Goal: Communication & Community: Answer question/provide support

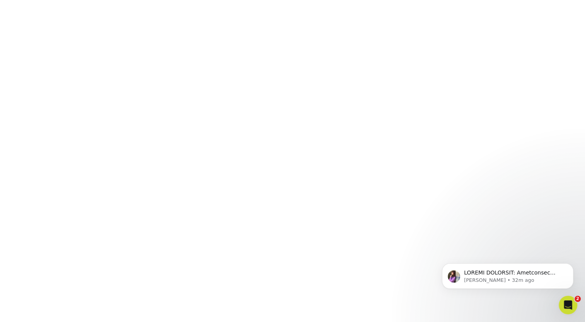
scroll to position [217, 0]
click at [532, 247] on html "[PERSON_NAME] • 32m ago" at bounding box center [507, 274] width 155 height 54
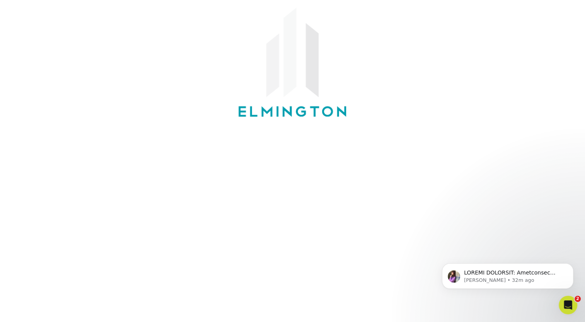
scroll to position [62, 0]
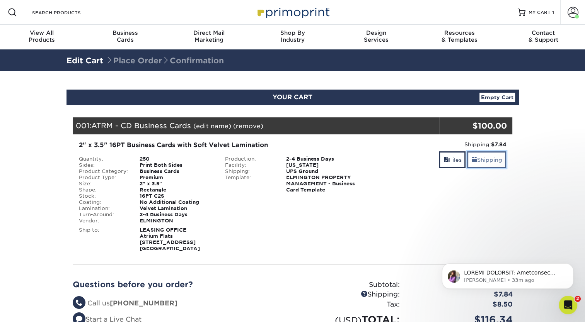
click at [484, 157] on link "Shipping" at bounding box center [486, 160] width 39 height 17
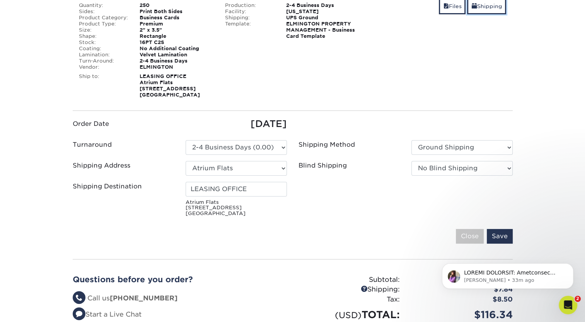
scroll to position [154, 0]
click at [452, 143] on select "Please Select Ground Shipping 3 Day Shipping Service 2 Day Air Shipping 2nd Day…" at bounding box center [461, 147] width 101 height 15
click at [411, 140] on select "Please Select Ground Shipping 3 Day Shipping Service 2 Day Air Shipping 2nd Day…" at bounding box center [461, 147] width 101 height 15
drag, startPoint x: 440, startPoint y: 162, endPoint x: 430, endPoint y: 162, distance: 9.7
click at [439, 162] on select "No Blind Shipping Ivy Point Cinco Ranch 1104 Residence 12th & Wedgewood 780 Tow…" at bounding box center [461, 168] width 101 height 15
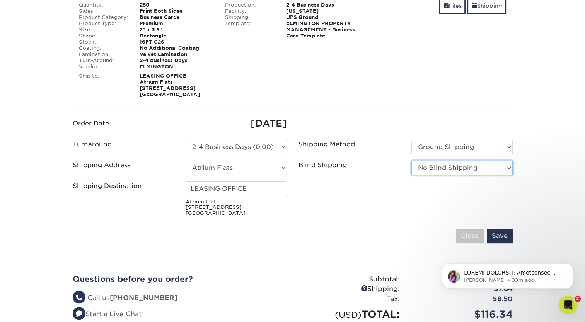
select select "279590"
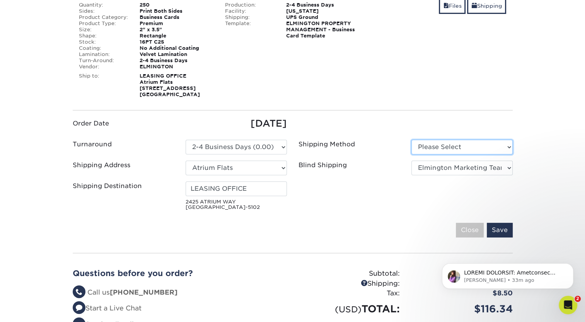
click at [428, 149] on select "Please Select Ground Shipping (+$7.84) 3 Day Shipping Service (+$15.33)" at bounding box center [461, 147] width 101 height 15
select select "03"
click at [411, 140] on select "Please Select Ground Shipping (+$7.84) 3 Day Shipping Service (+$15.33)" at bounding box center [461, 147] width 101 height 15
click at [501, 230] on input "Save" at bounding box center [500, 230] width 26 height 15
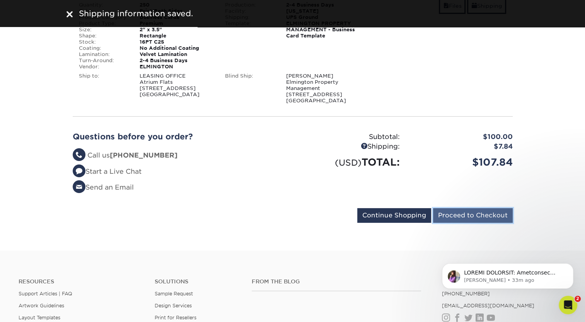
click at [481, 218] on input "Proceed to Checkout" at bounding box center [473, 215] width 80 height 15
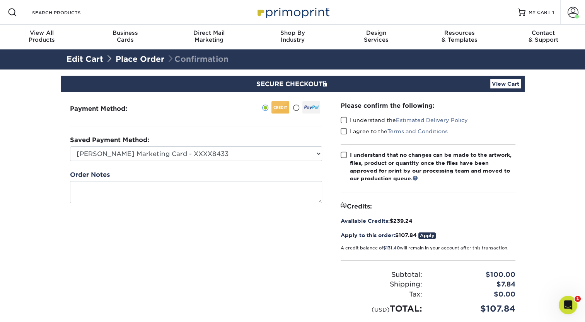
click at [346, 120] on span at bounding box center [344, 120] width 7 height 7
click at [0, 0] on input "I understand the Estimated Delivery Policy" at bounding box center [0, 0] width 0 height 0
click at [345, 132] on span at bounding box center [344, 131] width 7 height 7
click at [0, 0] on input "I agree to the Terms and Conditions" at bounding box center [0, 0] width 0 height 0
click at [344, 158] on span at bounding box center [344, 155] width 7 height 7
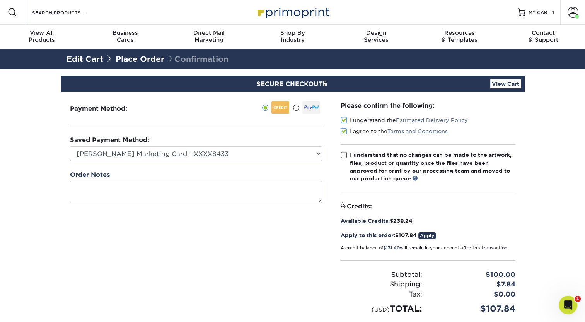
click at [0, 0] on input "I understand that no changes can be made to the artwork, files, product or quan…" at bounding box center [0, 0] width 0 height 0
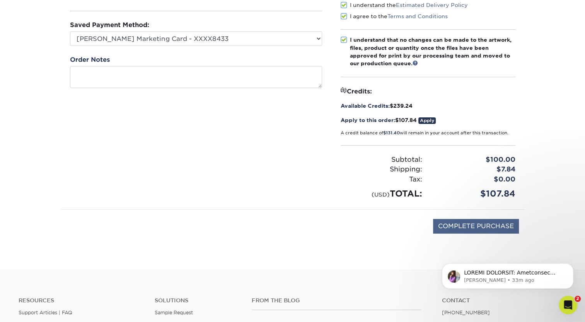
scroll to position [116, 0]
click at [472, 225] on input "COMPLETE PURCHASE" at bounding box center [476, 226] width 86 height 15
type input "PROCESSING, PLEASE WAIT..."
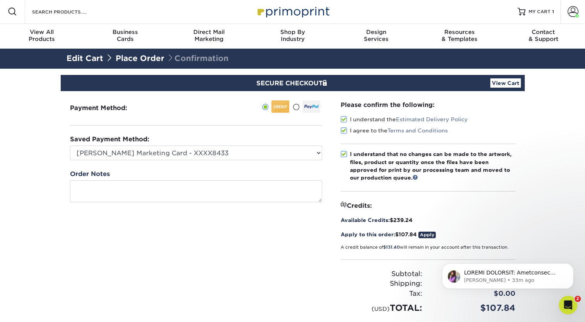
scroll to position [0, 0]
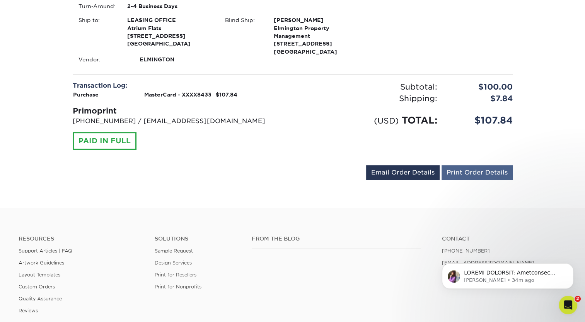
scroll to position [292, 0]
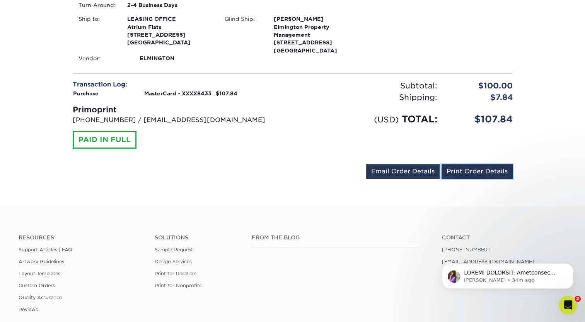
drag, startPoint x: 464, startPoint y: 172, endPoint x: 505, endPoint y: 145, distance: 48.7
click at [464, 172] on link "Print Order Details" at bounding box center [477, 171] width 71 height 15
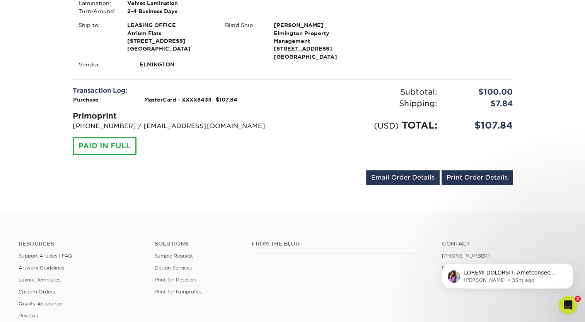
click at [206, 146] on div "Transaction Log: Purchase MasterCard - XXXX8433 $107.84 Primoprint 704-837-7757…" at bounding box center [180, 120] width 226 height 69
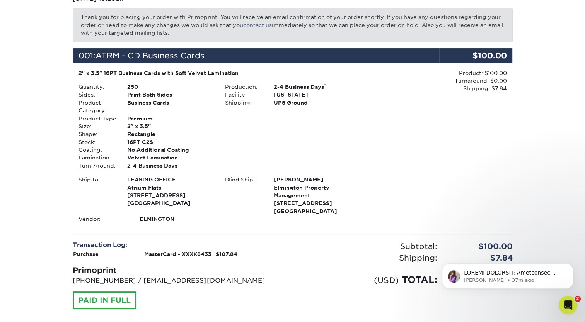
scroll to position [131, 0]
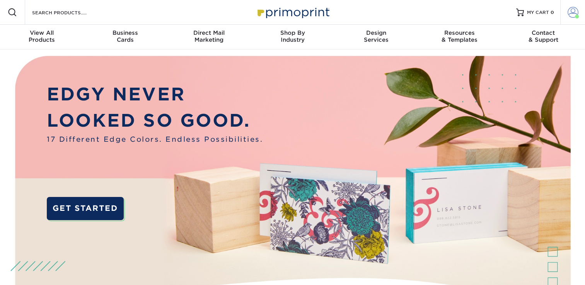
click at [572, 18] on link "Account" at bounding box center [572, 12] width 25 height 25
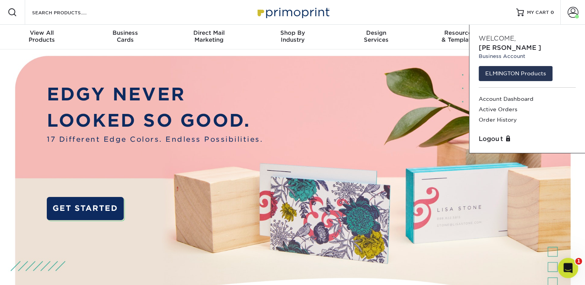
click at [568, 269] on icon "Open Intercom Messenger" at bounding box center [567, 267] width 13 height 13
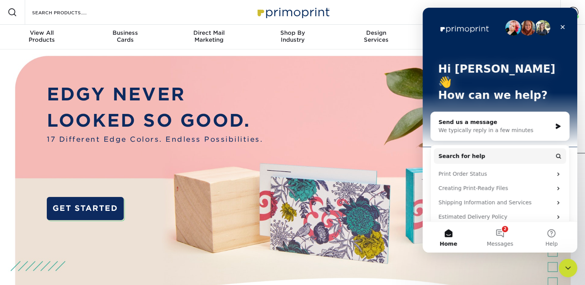
click at [406, 13] on div "Resources Menu Search Products Account Welcome, Blaine Business Account ELMINGT…" at bounding box center [292, 12] width 585 height 25
click at [406, 21] on div "Resources Menu Search Products Account Welcome, Blaine Business Account ELMINGT…" at bounding box center [292, 12] width 585 height 25
click at [560, 26] on icon "Close" at bounding box center [563, 27] width 6 height 6
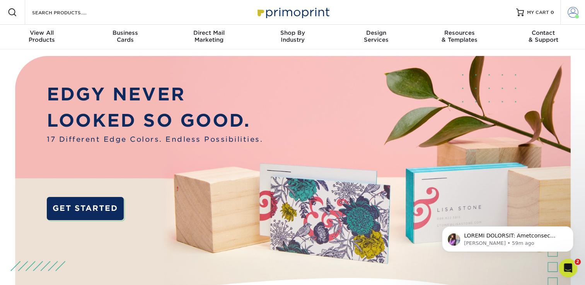
click at [570, 11] on span at bounding box center [573, 12] width 11 height 11
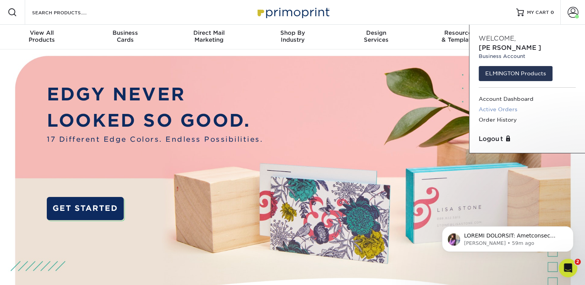
click at [500, 104] on link "Active Orders" at bounding box center [527, 109] width 97 height 10
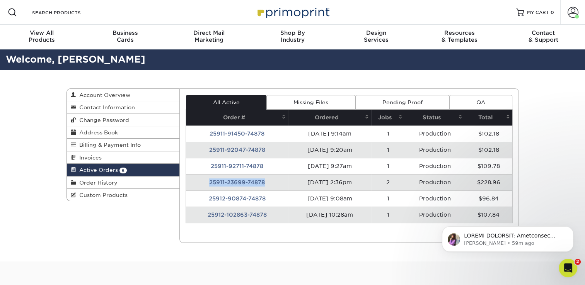
drag, startPoint x: 263, startPoint y: 181, endPoint x: 203, endPoint y: 181, distance: 59.2
click at [203, 181] on td "25911-23699-74878" at bounding box center [237, 182] width 102 height 16
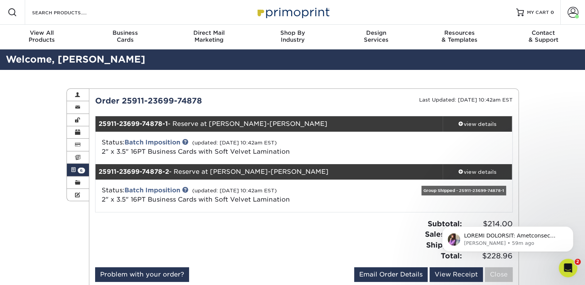
copy td "25911-23699-74878"
click at [568, 264] on icon "Open Intercom Messenger" at bounding box center [567, 267] width 13 height 13
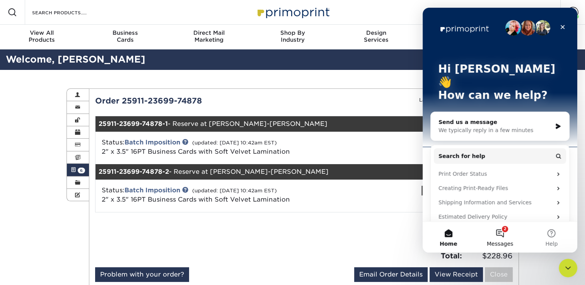
click at [503, 235] on button "2 Messages" at bounding box center [499, 237] width 51 height 31
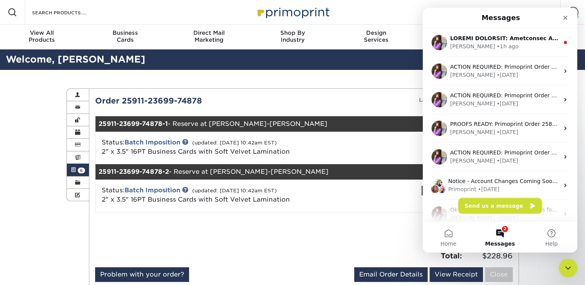
click at [516, 206] on button "Send us a message" at bounding box center [500, 205] width 84 height 15
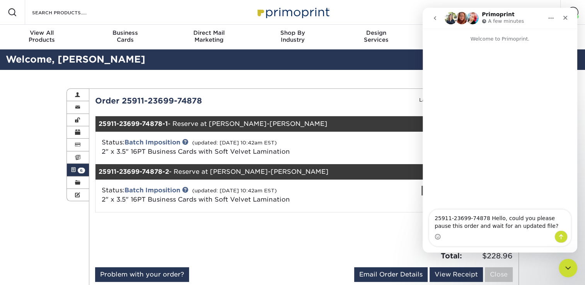
drag, startPoint x: 460, startPoint y: 225, endPoint x: 487, endPoint y: 232, distance: 27.8
click at [487, 232] on div "25911-23699-74878 Hello, could you please pause this order and wait for an upda…" at bounding box center [500, 228] width 142 height 36
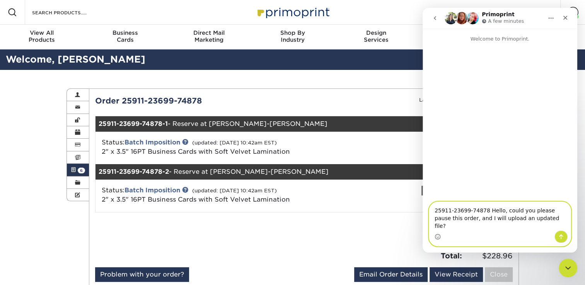
type textarea "25911-23699-74878 Hello, could you please pause this order, and I will upload a…"
click at [559, 241] on button "Send a message…" at bounding box center [560, 237] width 13 height 12
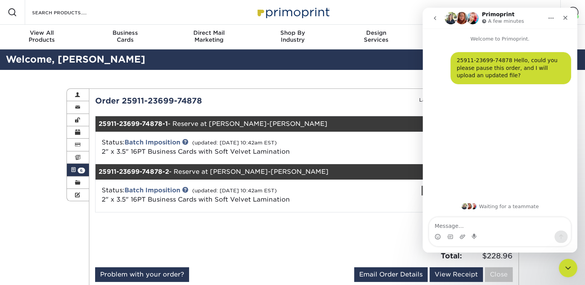
click at [436, 24] on button "go back" at bounding box center [435, 18] width 15 height 15
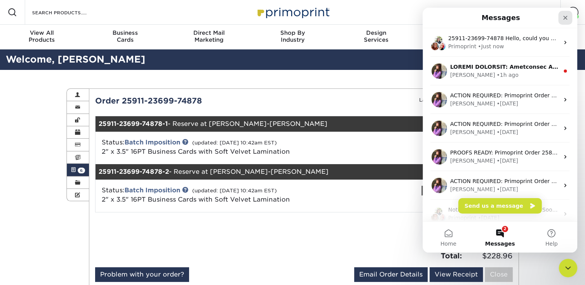
click at [568, 17] on icon "Close" at bounding box center [565, 18] width 6 height 6
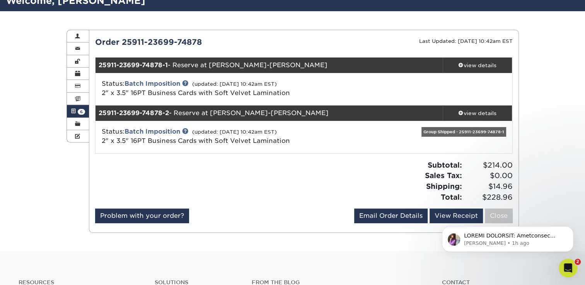
scroll to position [58, 0]
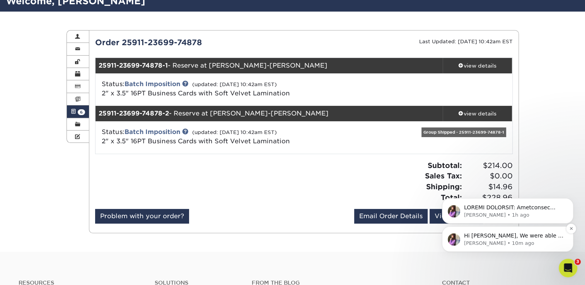
click at [544, 241] on p "Erica • 10m ago" at bounding box center [514, 243] width 100 height 7
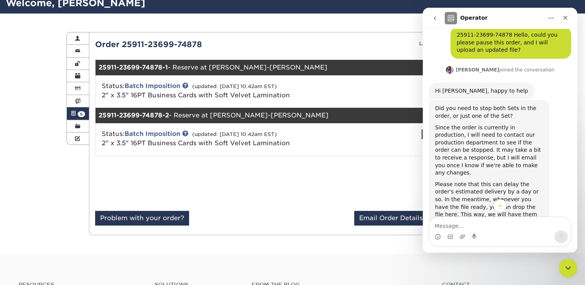
scroll to position [0, 0]
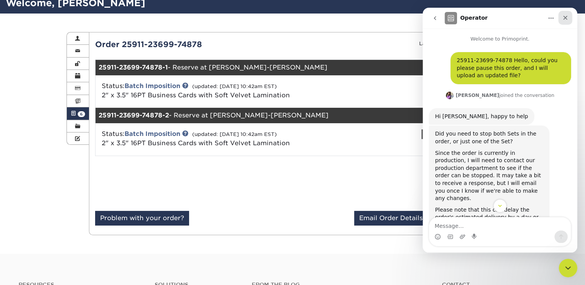
click at [565, 18] on icon "Close" at bounding box center [565, 18] width 6 height 6
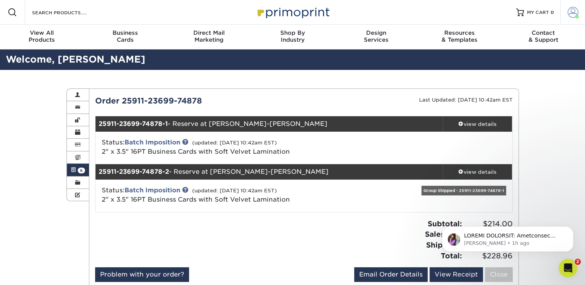
click at [565, 14] on link "Account" at bounding box center [572, 12] width 25 height 25
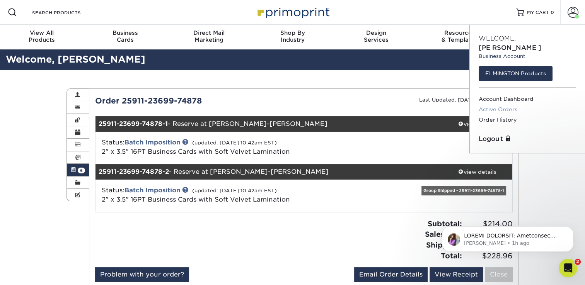
click at [490, 104] on link "Active Orders" at bounding box center [527, 109] width 97 height 10
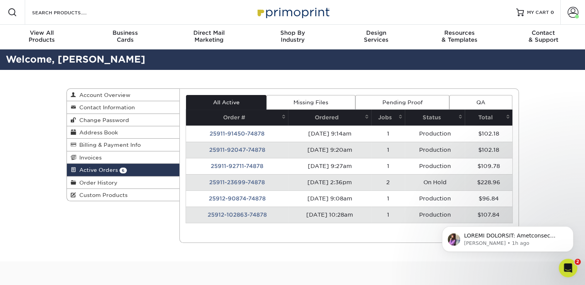
click at [251, 180] on td "25911-23699-74878" at bounding box center [237, 182] width 102 height 16
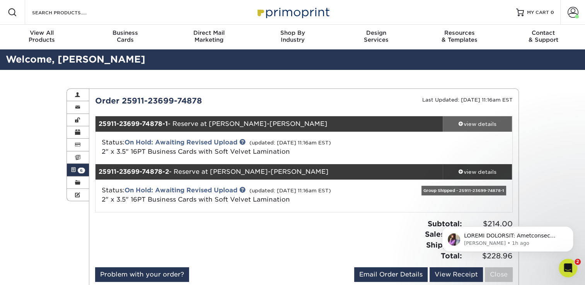
click at [483, 121] on div "view details" at bounding box center [478, 124] width 70 height 8
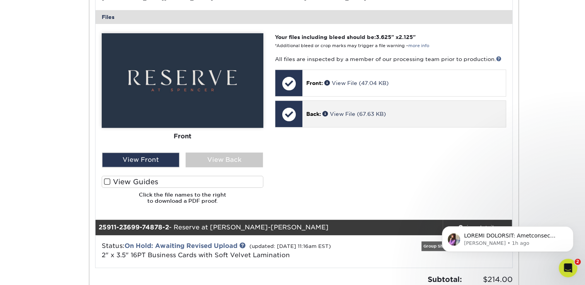
scroll to position [309, 0]
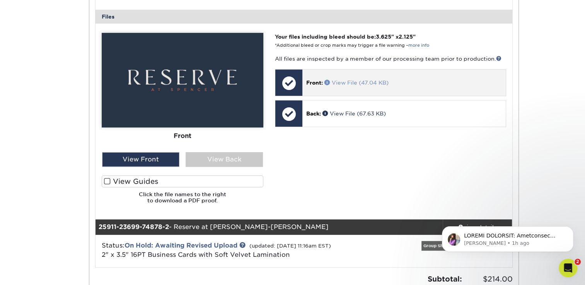
click at [340, 80] on link "View File (47.04 KB)" at bounding box center [356, 83] width 64 height 6
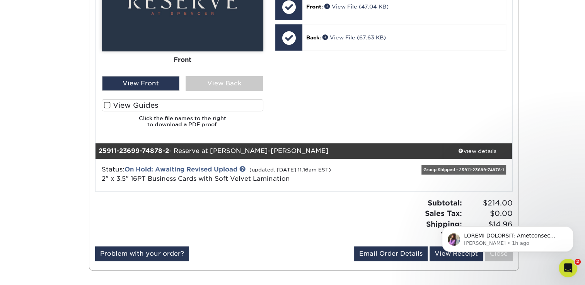
scroll to position [386, 0]
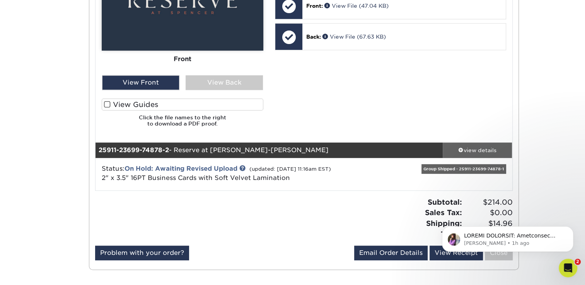
click at [476, 154] on link "view details" at bounding box center [478, 150] width 70 height 15
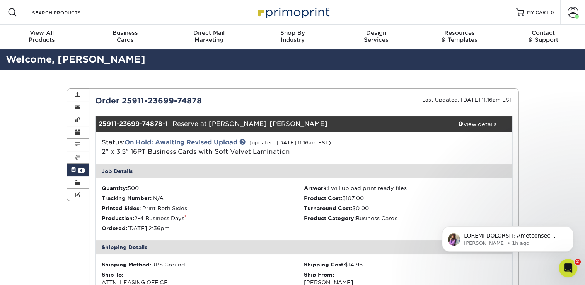
scroll to position [0, 0]
click at [527, 236] on p "Notification stack" at bounding box center [514, 236] width 100 height 8
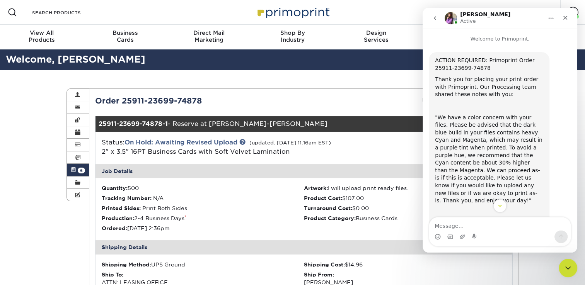
click at [435, 22] on button "go back" at bounding box center [435, 18] width 15 height 15
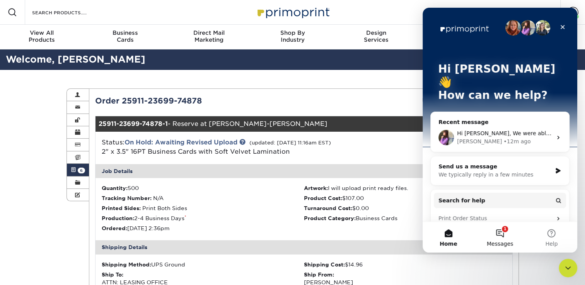
click at [508, 237] on button "1 Messages" at bounding box center [499, 237] width 51 height 31
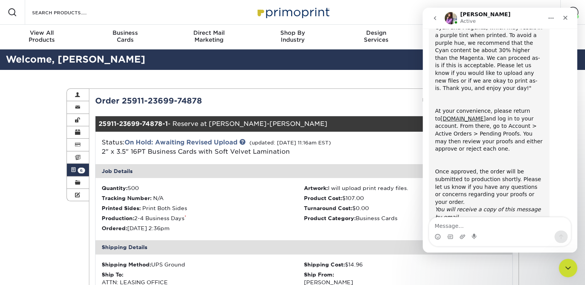
scroll to position [122, 0]
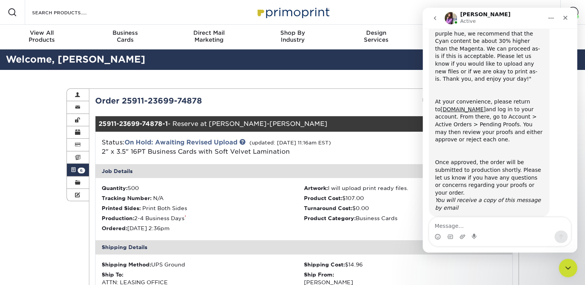
click at [435, 18] on icon "go back" at bounding box center [435, 18] width 2 height 4
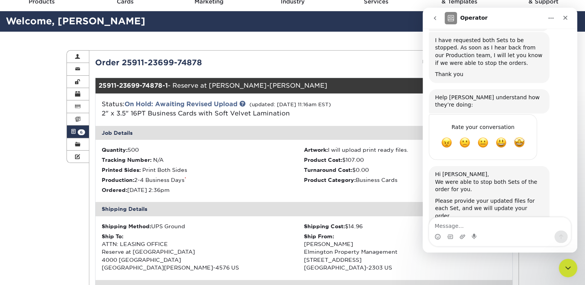
scroll to position [39, 0]
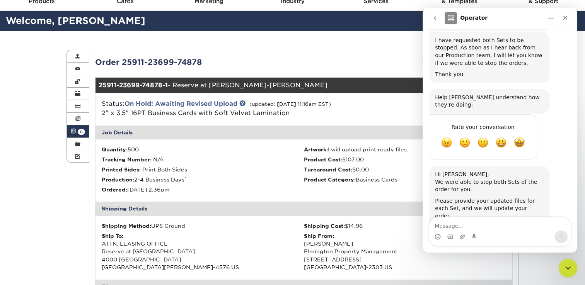
click at [317, 165] on ul "Quantity: 500 Artwork: I will upload print ready files. Tracking Number: N/A Pr…" at bounding box center [304, 171] width 417 height 62
click at [566, 18] on icon "Close" at bounding box center [565, 18] width 6 height 6
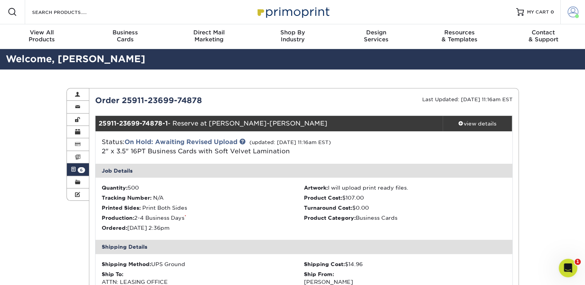
scroll to position [0, 0]
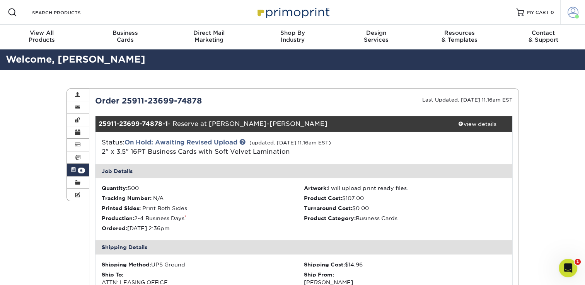
click at [572, 8] on span at bounding box center [573, 12] width 11 height 11
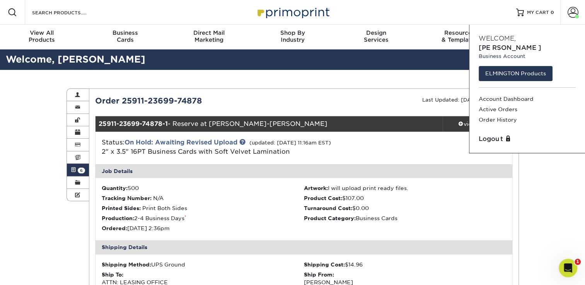
click at [82, 167] on link "Active Orders 6" at bounding box center [78, 170] width 22 height 12
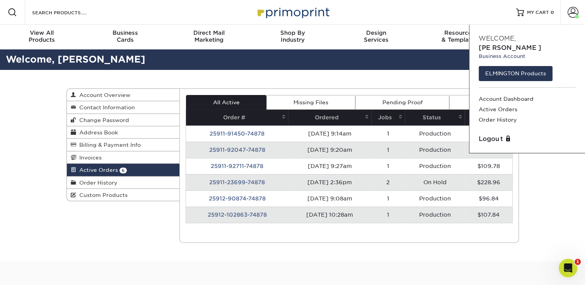
click at [379, 105] on link "Pending Proof" at bounding box center [402, 102] width 94 height 15
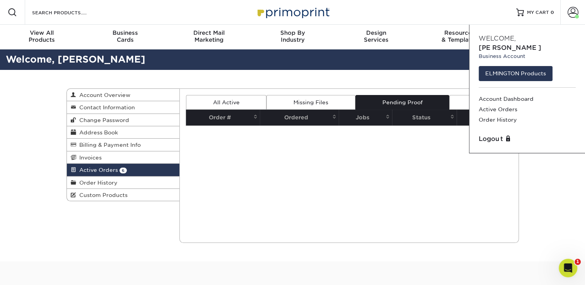
click at [243, 100] on link "All Active" at bounding box center [226, 102] width 80 height 15
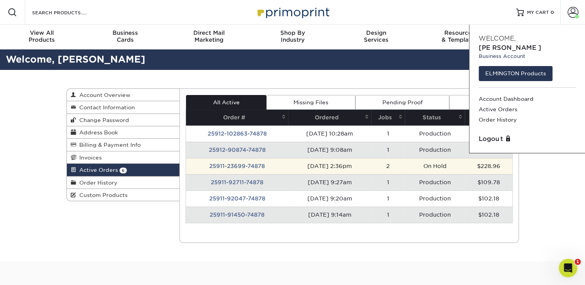
click at [230, 160] on td "25911-23699-74878" at bounding box center [237, 166] width 102 height 16
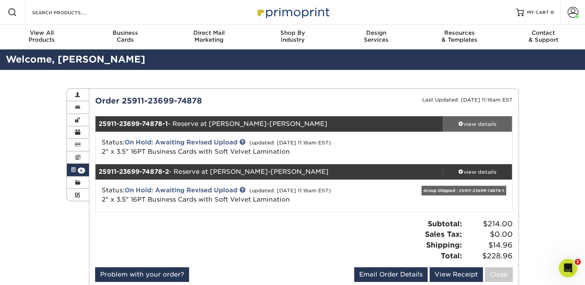
click at [481, 117] on link "view details" at bounding box center [478, 123] width 70 height 15
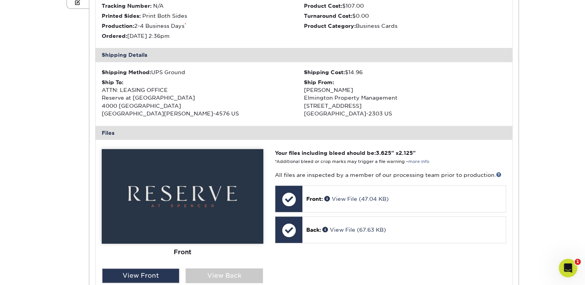
scroll to position [193, 0]
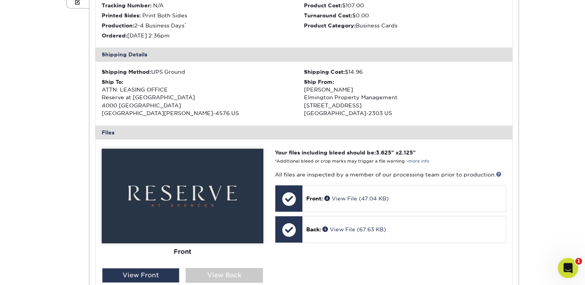
click at [571, 262] on div "Open Intercom Messenger" at bounding box center [567, 267] width 26 height 26
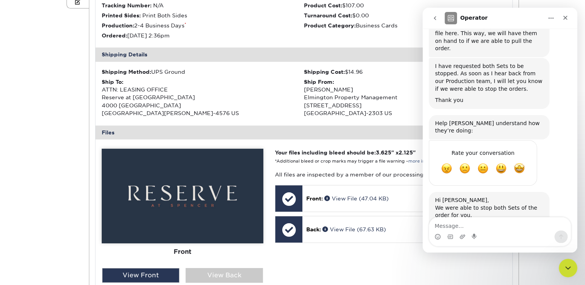
scroll to position [233, 0]
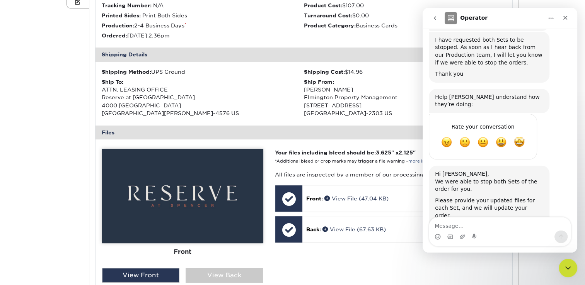
click at [383, 243] on div "Your files including bleed should be: 3.625 " x 2.125 " *Additional bleed or cr…" at bounding box center [390, 237] width 242 height 177
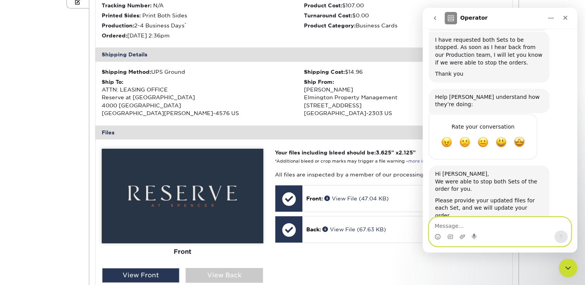
click at [461, 223] on textarea "Message…" at bounding box center [500, 224] width 142 height 13
type textarea "Hi [PERSON_NAME]! Should I send them here?"
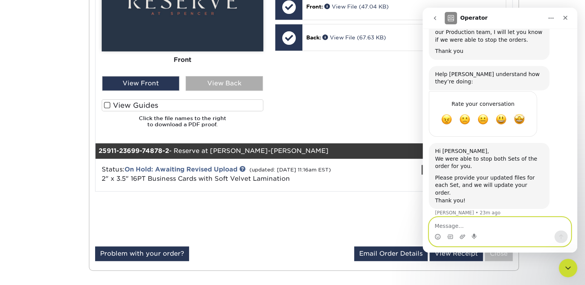
scroll to position [386, 0]
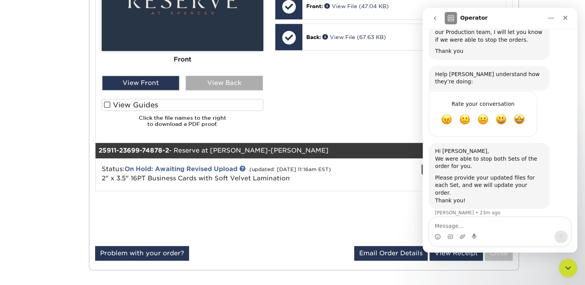
click at [219, 77] on div "View Back" at bounding box center [224, 83] width 77 height 15
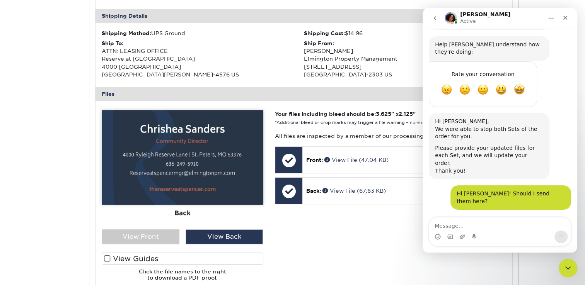
scroll to position [308, 0]
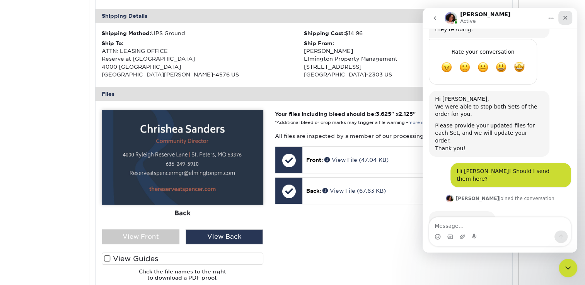
click at [563, 18] on icon "Close" at bounding box center [565, 18] width 6 height 6
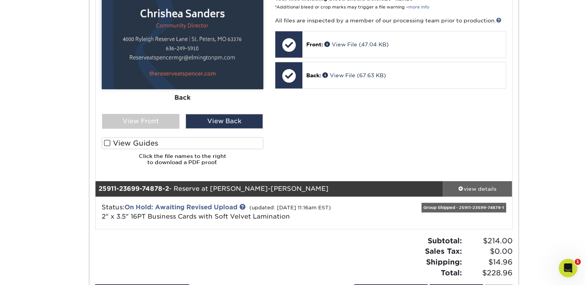
click at [494, 185] on div "view details" at bounding box center [478, 189] width 70 height 8
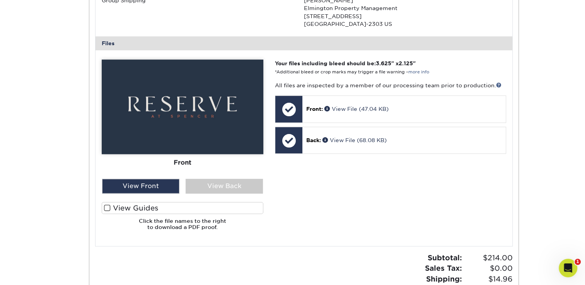
scroll to position [695, 0]
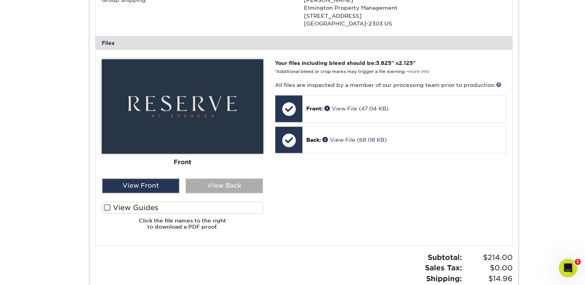
click at [221, 189] on div "View Back" at bounding box center [224, 186] width 77 height 15
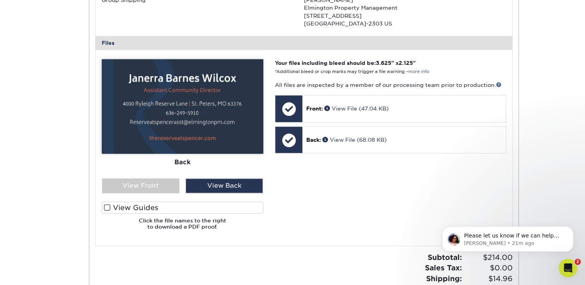
scroll to position [0, 0]
click at [497, 244] on p "[PERSON_NAME] • 21m ago" at bounding box center [514, 243] width 100 height 7
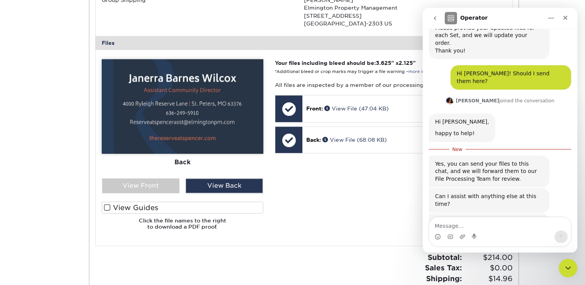
scroll to position [408, 0]
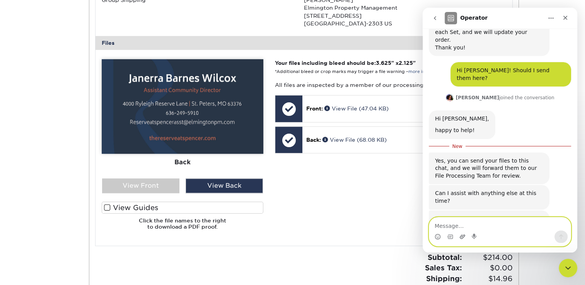
click at [459, 237] on icon "Upload attachment" at bounding box center [462, 237] width 6 height 6
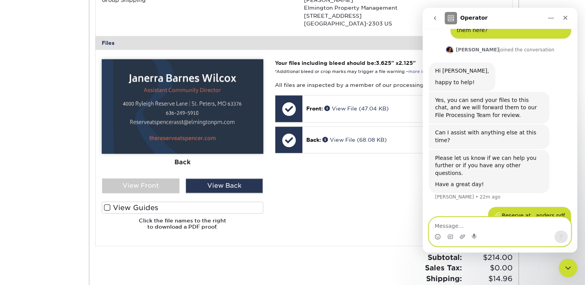
scroll to position [486, 0]
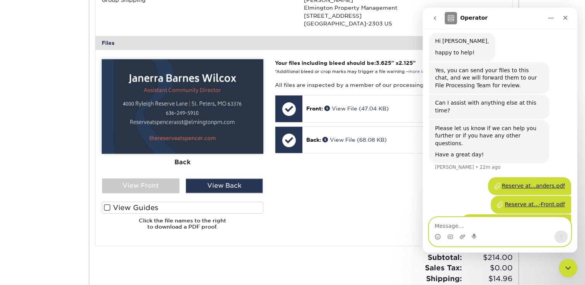
click at [446, 225] on textarea "Message…" at bounding box center [500, 224] width 142 height 13
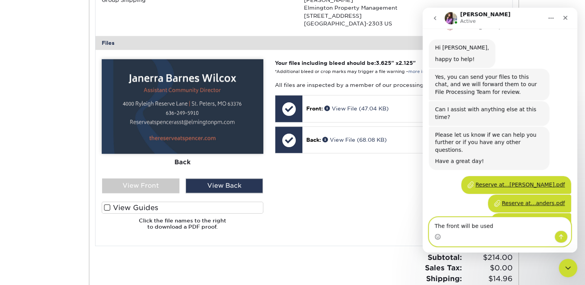
scroll to position [479, 0]
type textarea "The front will be used twice!"
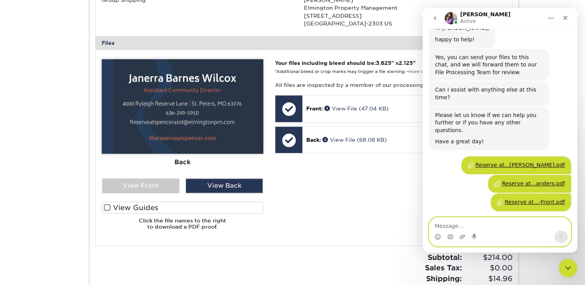
scroll to position [503, 0]
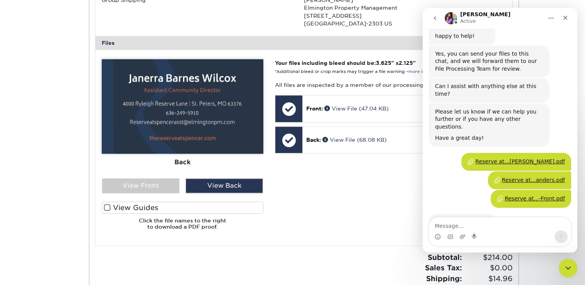
click at [260, 22] on div "Shipping Method: UPS Ground Shipping Cost: N/A Ship To: Group Shipping Ship Fro…" at bounding box center [304, 4] width 417 height 64
click at [566, 22] on div "Close" at bounding box center [565, 18] width 14 height 14
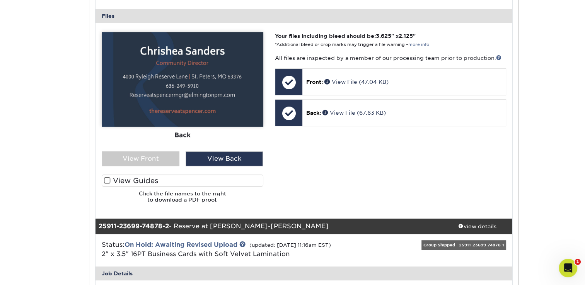
scroll to position [309, 0]
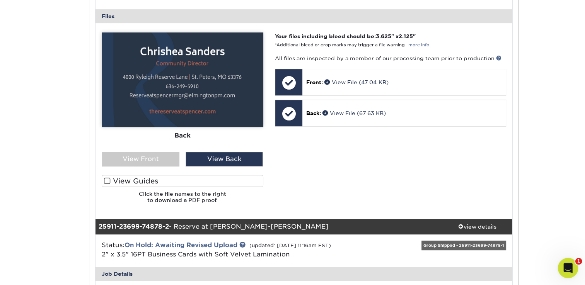
click at [563, 261] on div "Open Intercom Messenger" at bounding box center [567, 267] width 26 height 26
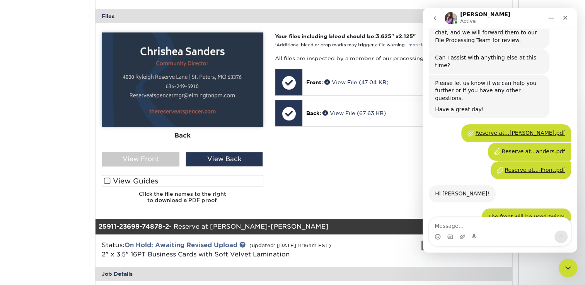
scroll to position [541, 0]
